Goal: Navigation & Orientation: Understand site structure

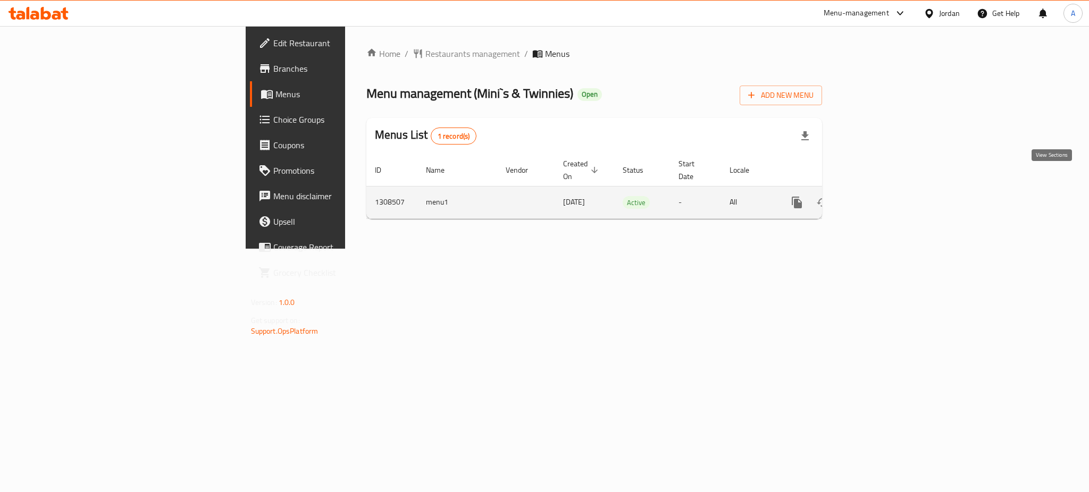
click at [880, 196] on icon "enhanced table" at bounding box center [873, 202] width 13 height 13
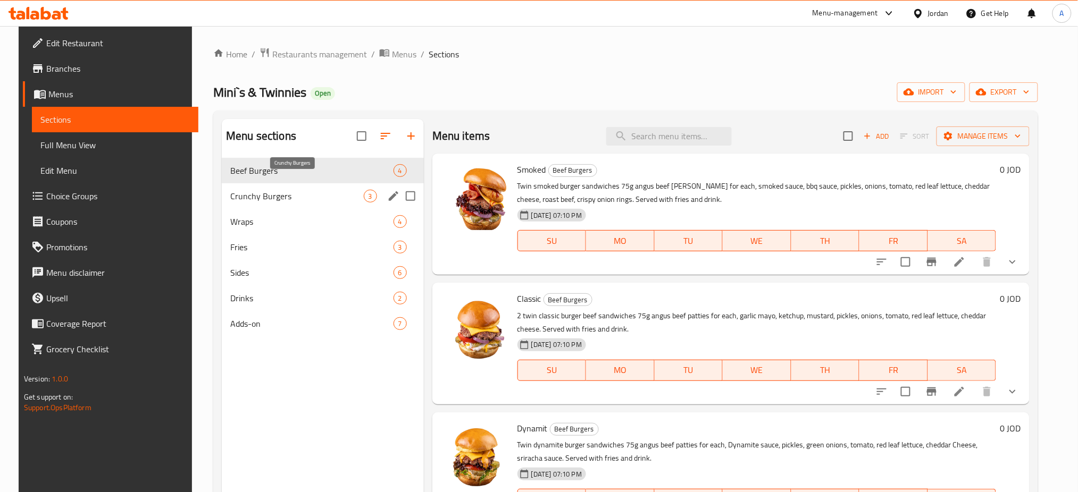
click at [253, 190] on span "Crunchy Burgers" at bounding box center [296, 196] width 133 height 13
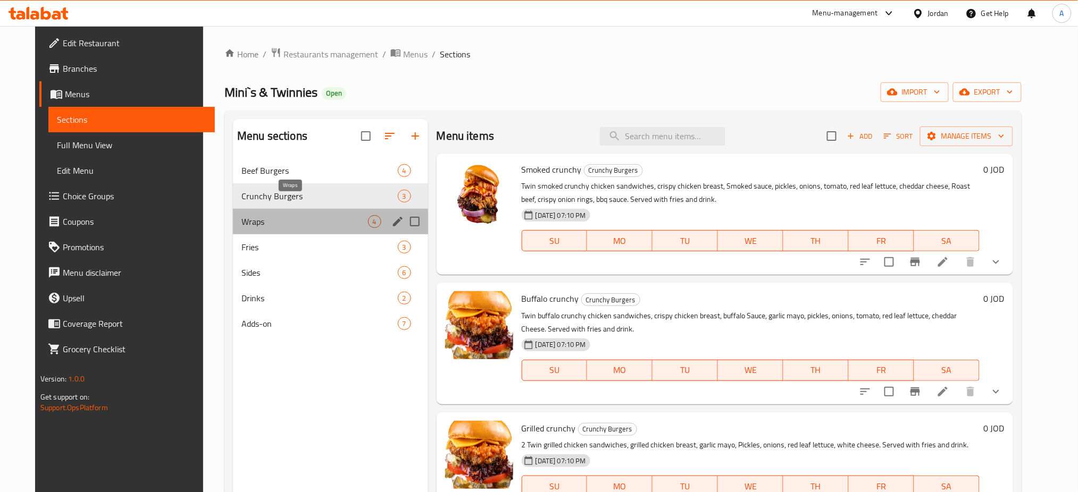
click at [248, 215] on span "Wraps" at bounding box center [304, 221] width 126 height 13
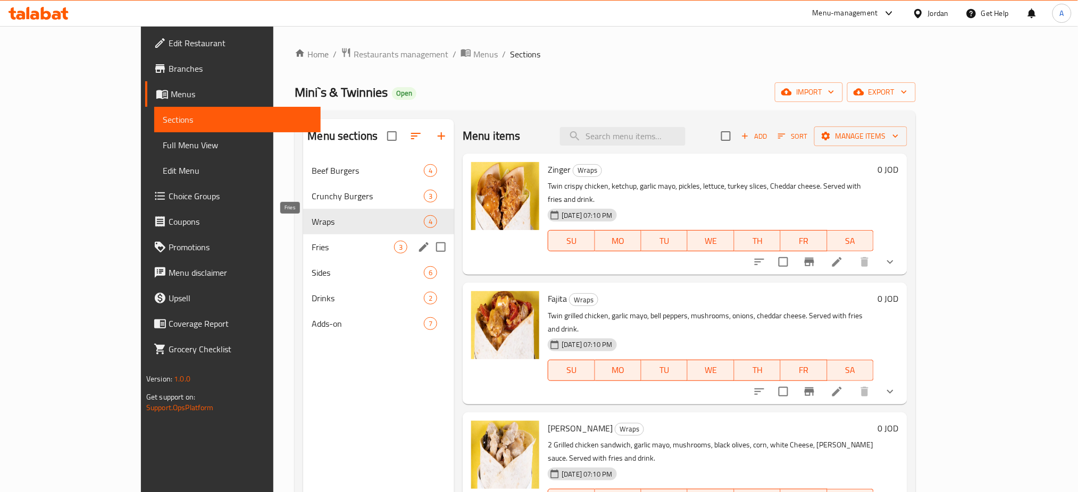
click at [312, 241] on span "Fries" at bounding box center [353, 247] width 82 height 13
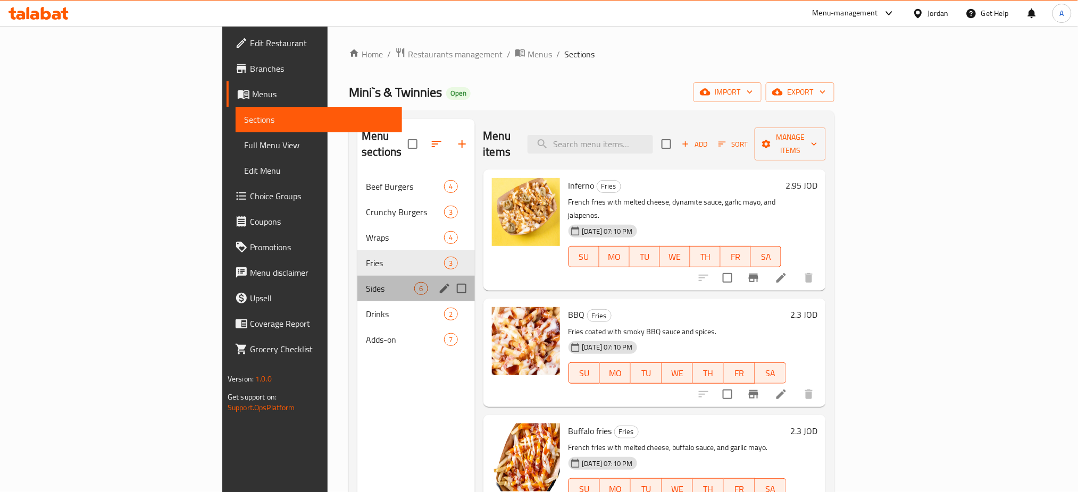
click at [357, 276] on div "Sides 6" at bounding box center [415, 289] width 117 height 26
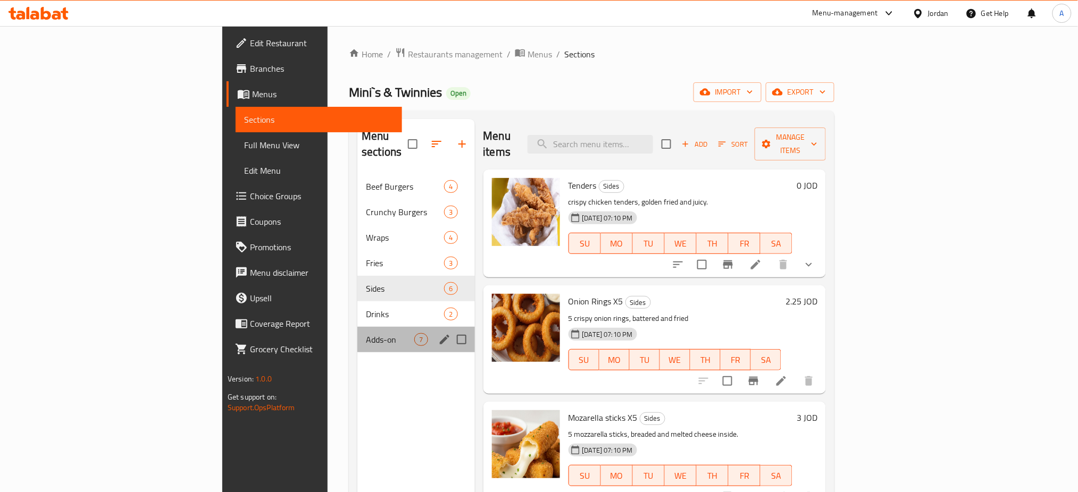
click at [357, 327] on div "Adds-on 7" at bounding box center [415, 340] width 117 height 26
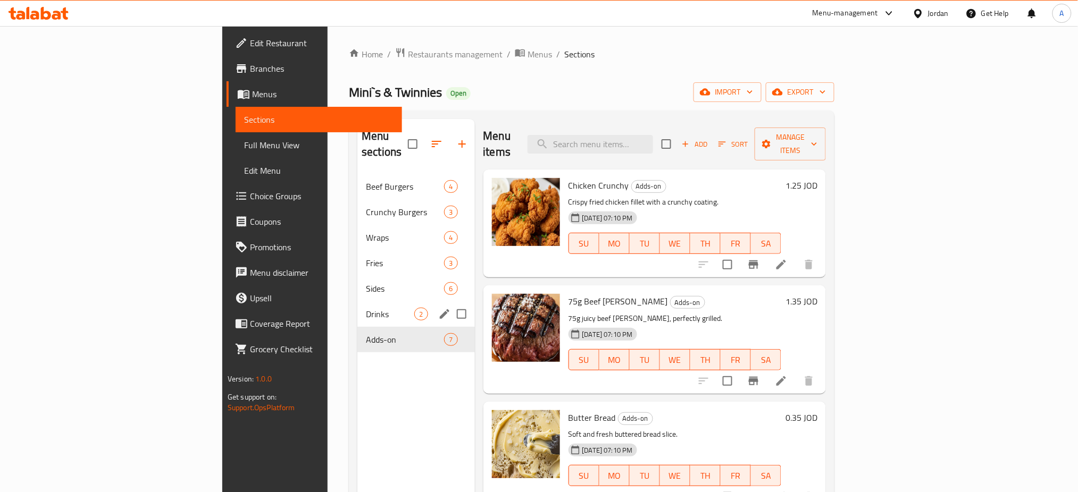
click at [366, 308] on span "Drinks" at bounding box center [390, 314] width 48 height 13
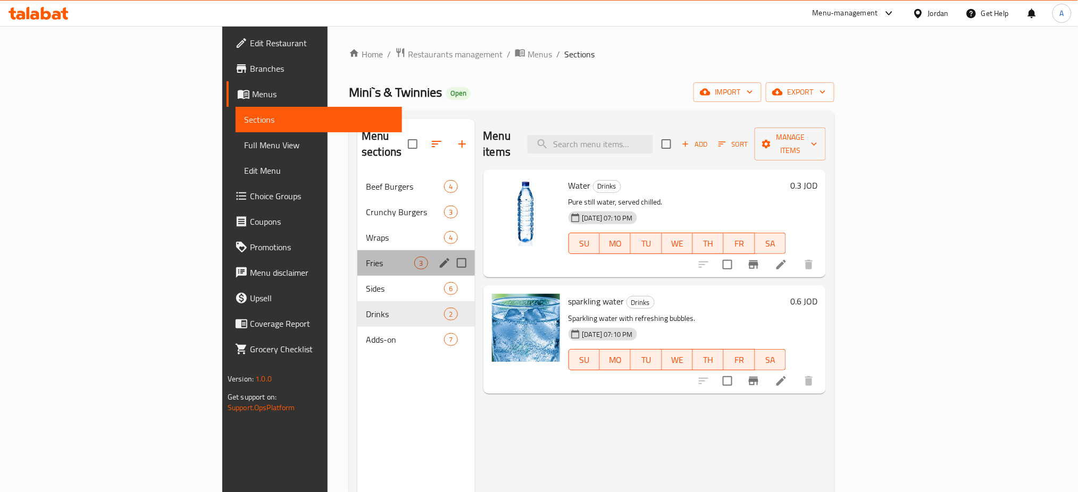
click at [357, 250] on div "Fries 3" at bounding box center [415, 263] width 117 height 26
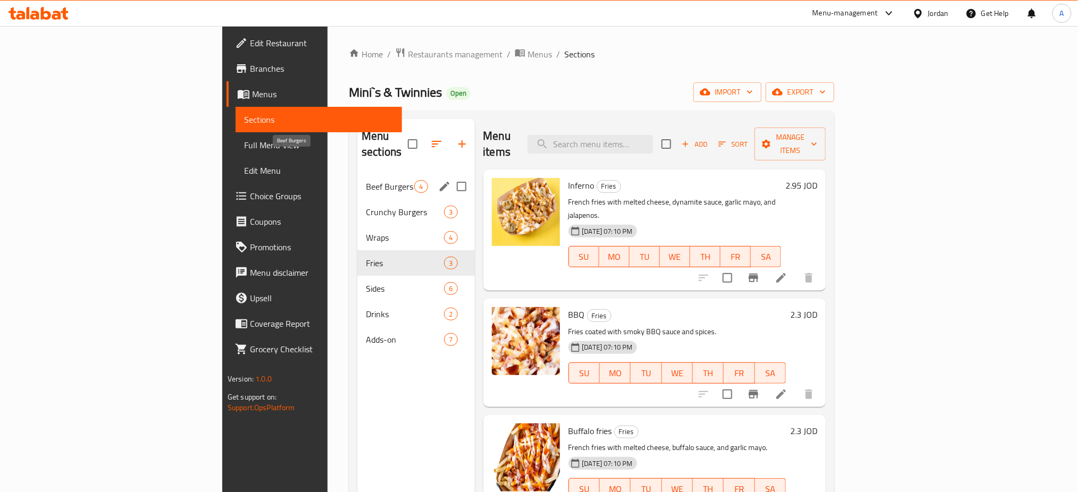
click at [366, 180] on span "Beef Burgers" at bounding box center [390, 186] width 48 height 13
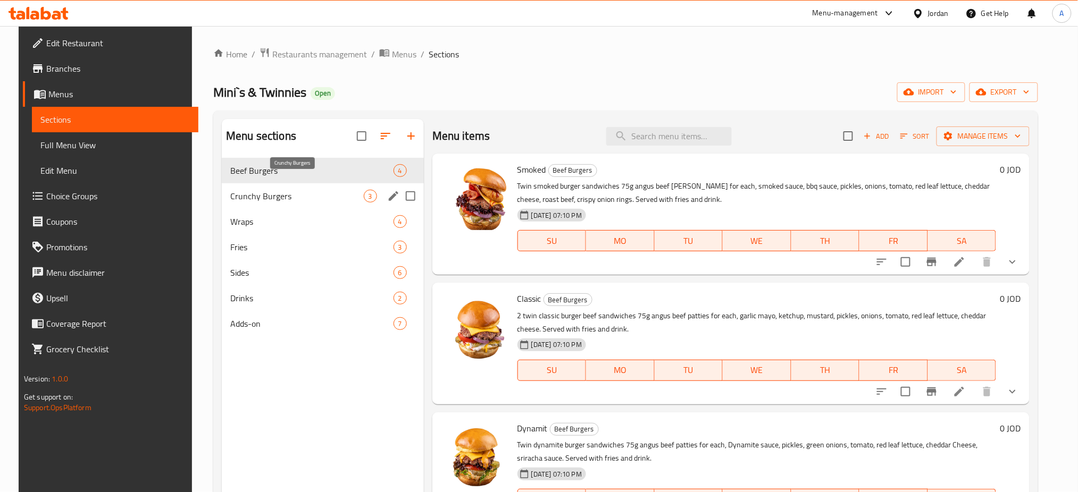
click at [256, 186] on div "Crunchy Burgers 3" at bounding box center [323, 196] width 202 height 26
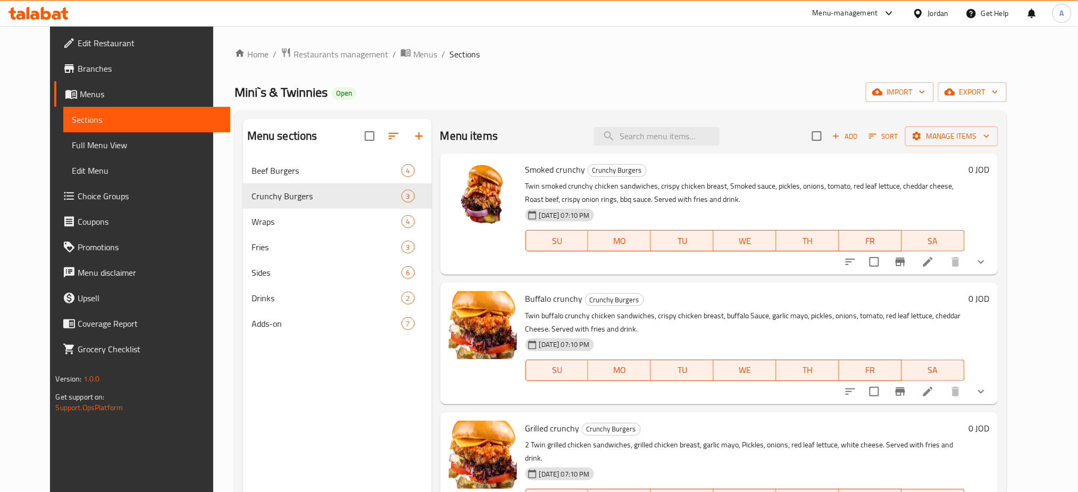
click at [78, 62] on span "Branches" at bounding box center [150, 68] width 144 height 13
